Goal: Task Accomplishment & Management: Manage account settings

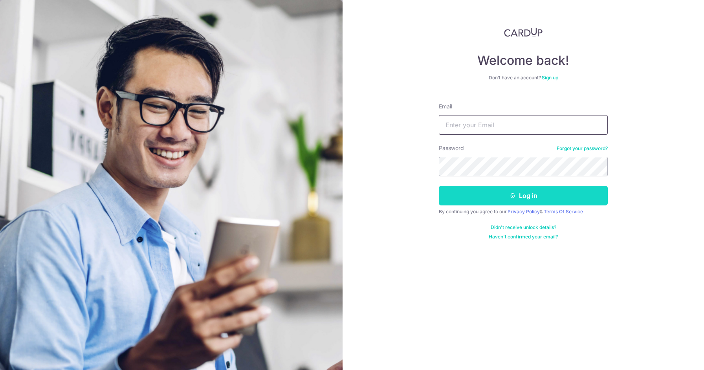
type input "jonno@teyst.sg"
click at [509, 194] on icon "submit" at bounding box center [512, 195] width 6 height 6
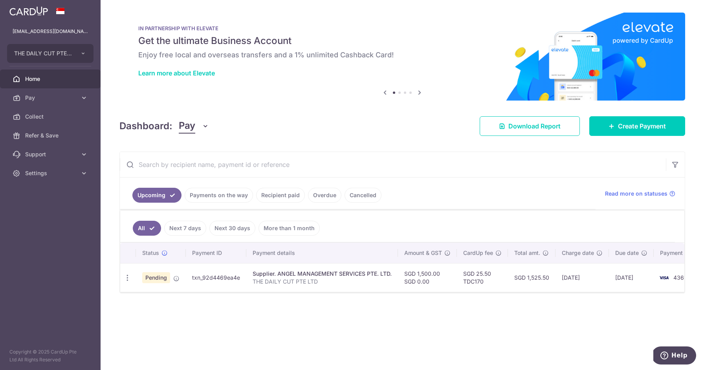
click at [278, 197] on link "Recipient paid" at bounding box center [280, 195] width 49 height 15
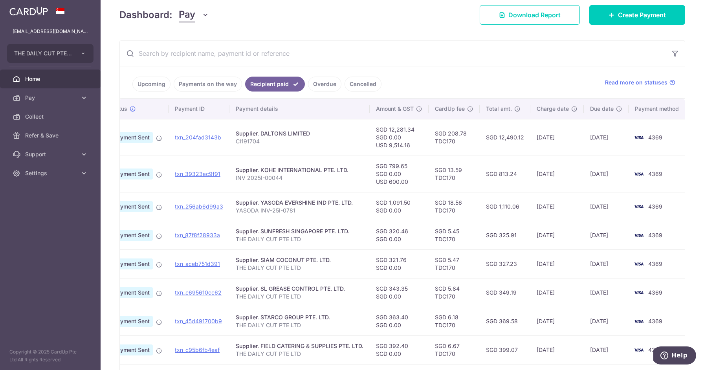
scroll to position [128, 0]
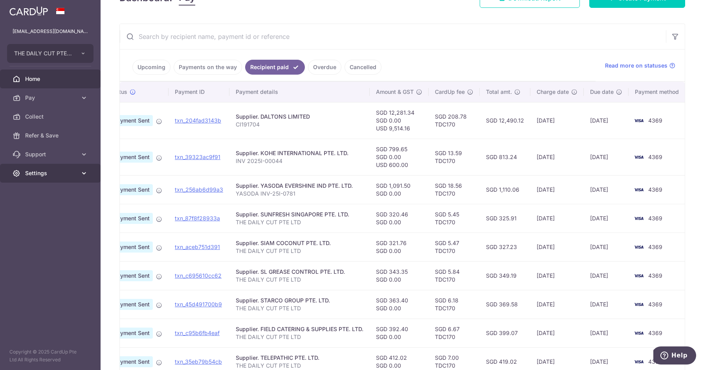
click at [57, 181] on link "Settings" at bounding box center [50, 173] width 101 height 19
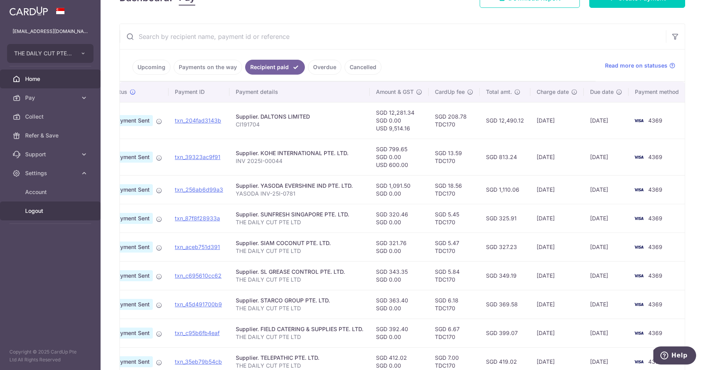
click at [47, 209] on span "Logout" at bounding box center [51, 211] width 52 height 8
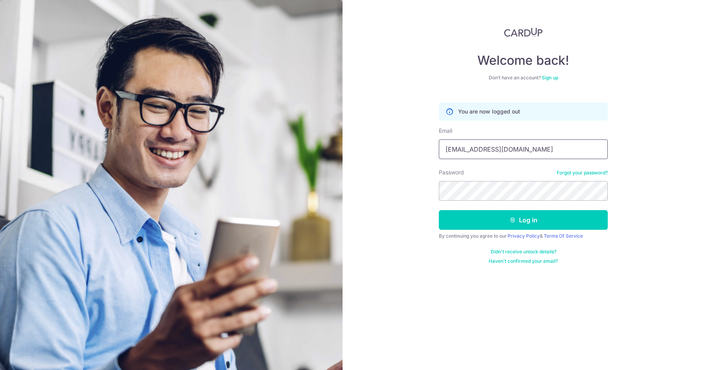
click at [490, 144] on input "jonno@teyst.sg" at bounding box center [523, 149] width 169 height 20
type input "[EMAIL_ADDRESS][DOMAIN_NAME]"
click at [521, 217] on button "Log in" at bounding box center [523, 220] width 169 height 20
